Goal: Task Accomplishment & Management: Use online tool/utility

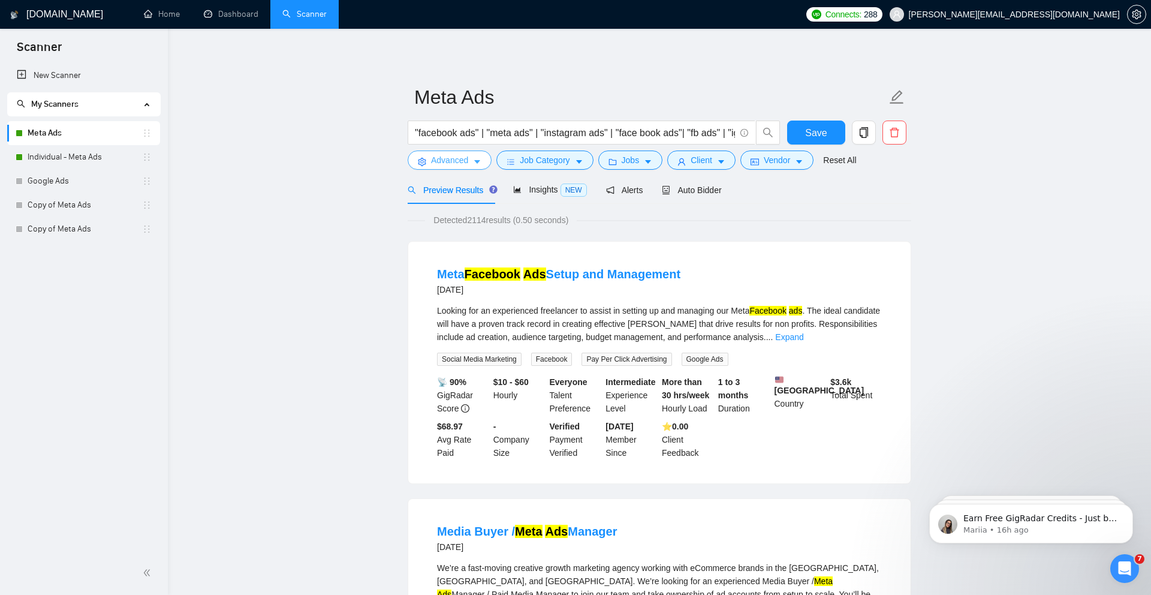
click at [475, 159] on icon "caret-down" at bounding box center [477, 162] width 8 height 8
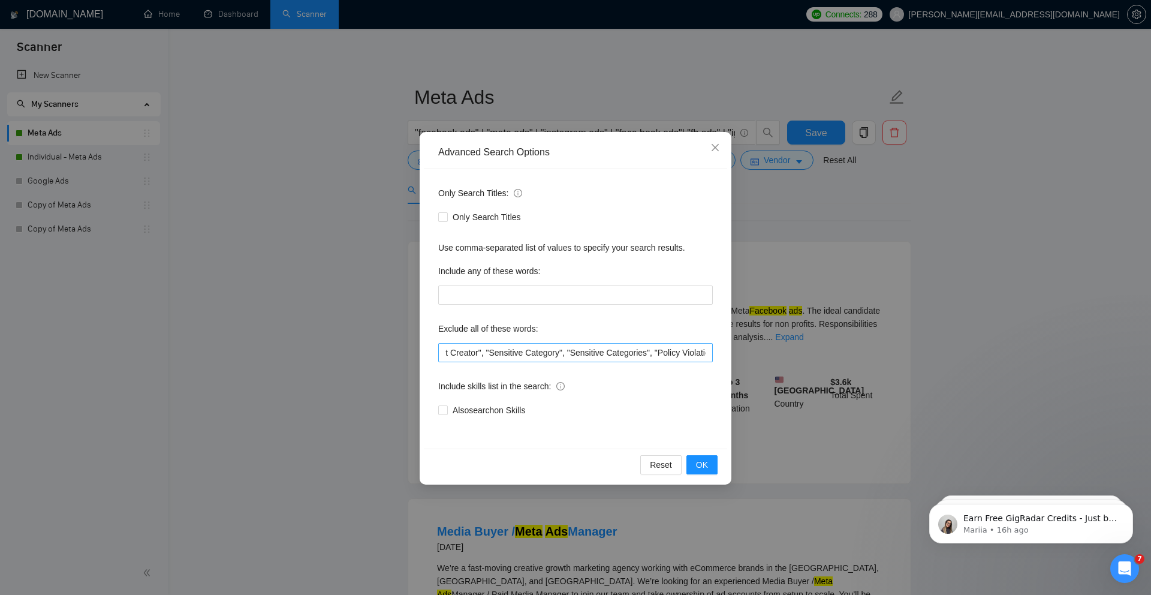
scroll to position [0, 1458]
click at [720, 149] on icon "close" at bounding box center [716, 148] width 10 height 10
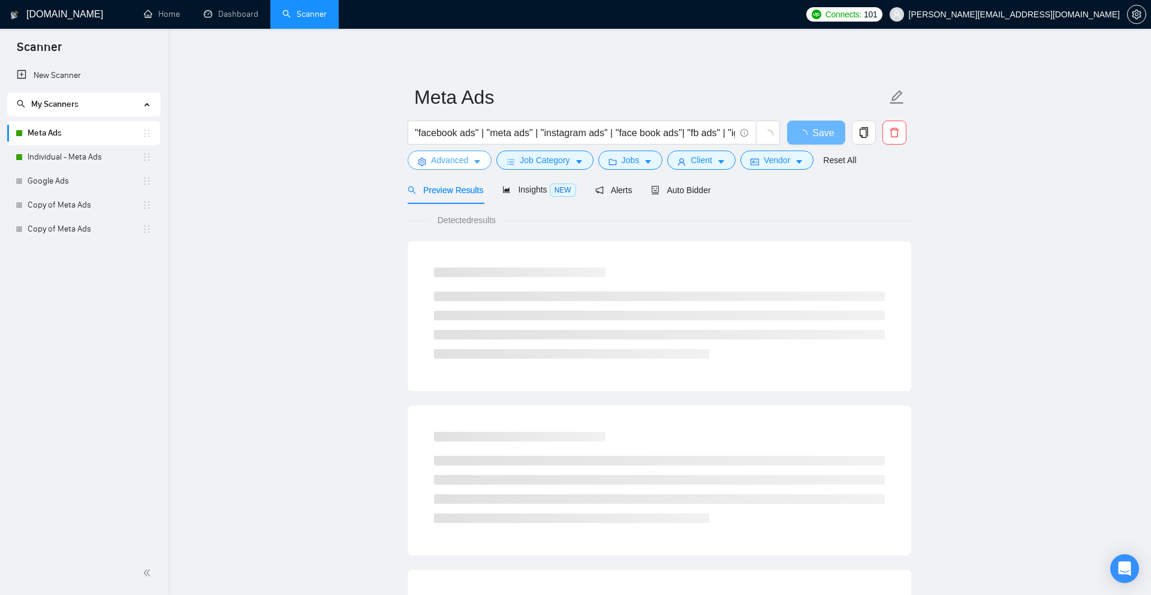
click at [458, 160] on span "Advanced" at bounding box center [449, 160] width 37 height 13
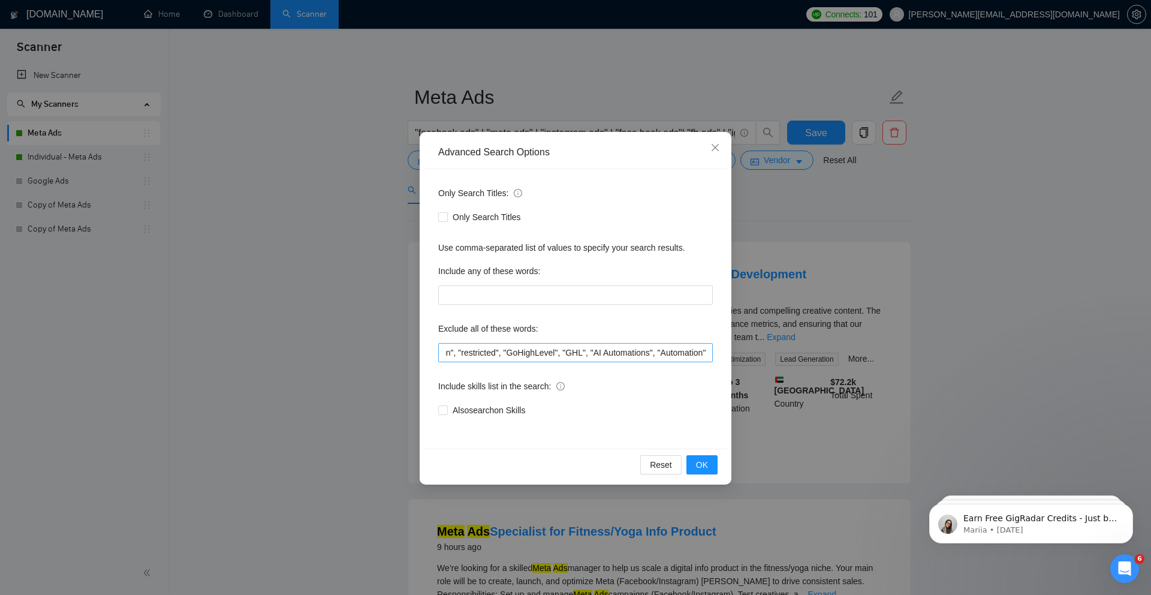
scroll to position [0, 1583]
click at [709, 351] on input ""only freelancers", "no agencies", "no agency", "only individuals", "only indiv…" at bounding box center [575, 352] width 275 height 19
click at [500, 216] on span "Only Search Titles" at bounding box center [487, 216] width 78 height 13
click at [447, 216] on input "Only Search Titles" at bounding box center [442, 216] width 8 height 8
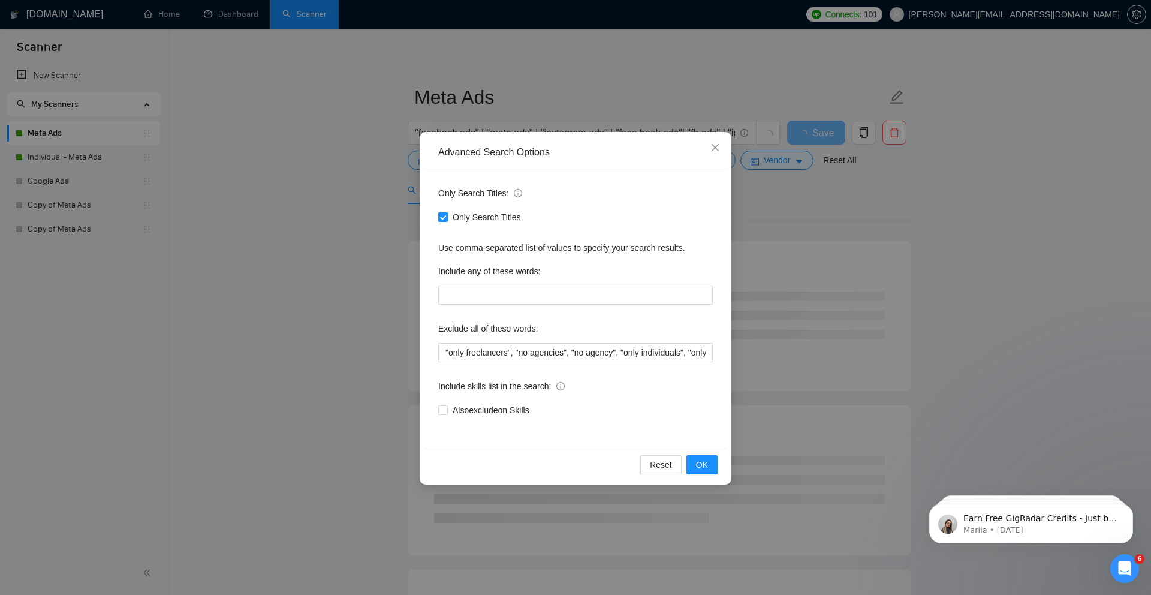
click at [493, 219] on span "Only Search Titles" at bounding box center [487, 216] width 78 height 13
click at [447, 219] on input "Only Search Titles" at bounding box center [442, 216] width 8 height 8
click at [493, 219] on span "Only Search Titles" at bounding box center [487, 216] width 78 height 13
click at [447, 219] on input "Only Search Titles" at bounding box center [442, 216] width 8 height 8
click at [493, 219] on span "Only Search Titles" at bounding box center [487, 216] width 78 height 13
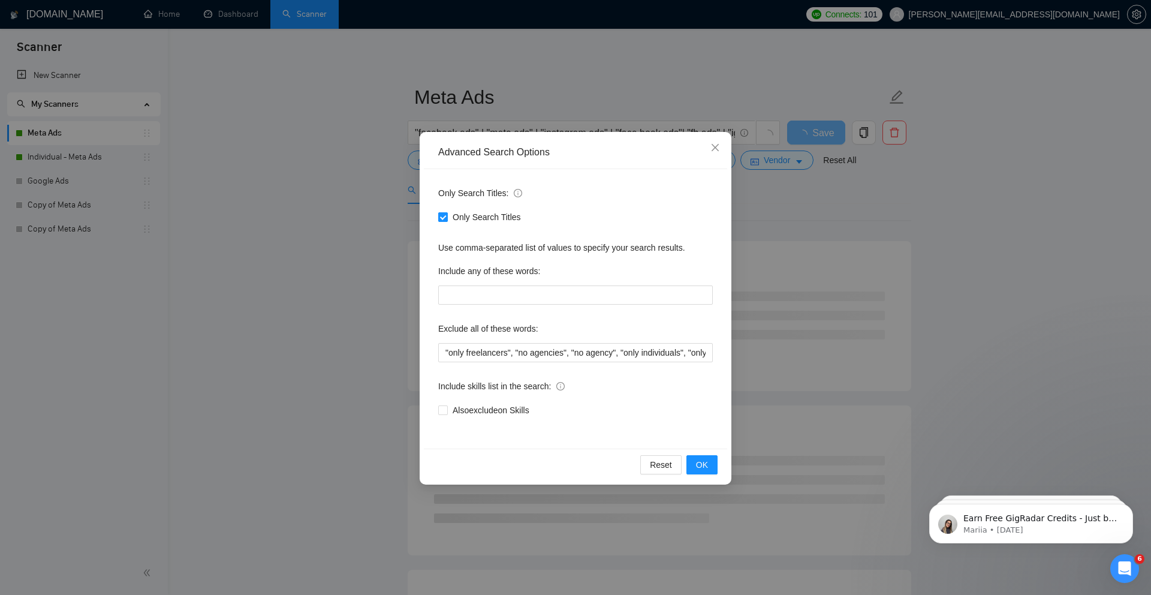
click at [447, 219] on input "Only Search Titles" at bounding box center [442, 216] width 8 height 8
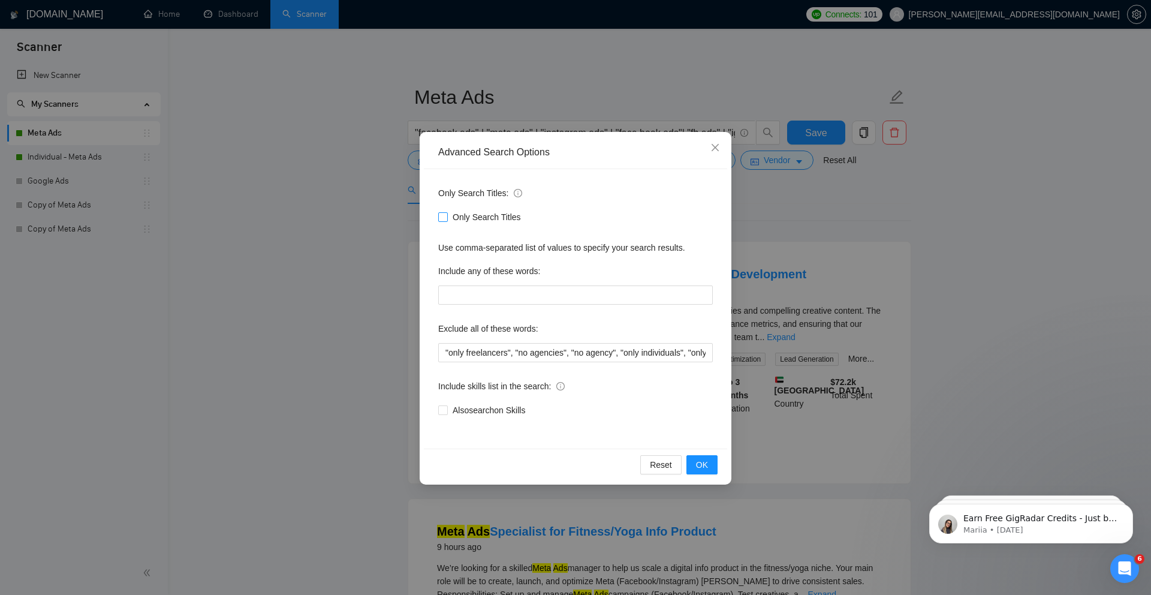
click at [507, 218] on span "Only Search Titles" at bounding box center [487, 216] width 78 height 13
click at [447, 218] on input "Only Search Titles" at bounding box center [442, 216] width 8 height 8
checkbox input "true"
